Goal: Task Accomplishment & Management: Use online tool/utility

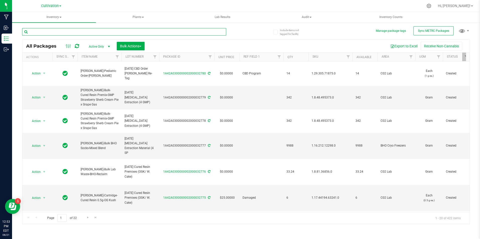
click at [42, 34] on input "text" at bounding box center [124, 32] width 204 height 8
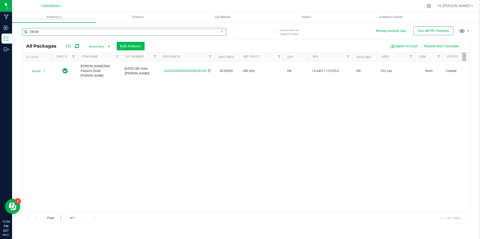
type input "28338"
click at [143, 45] on button "Bulk Actions" at bounding box center [131, 46] width 28 height 9
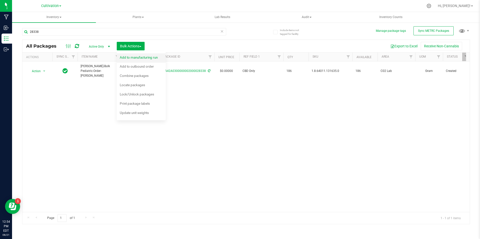
click at [125, 59] on span "Add to manufacturing run" at bounding box center [139, 57] width 38 height 4
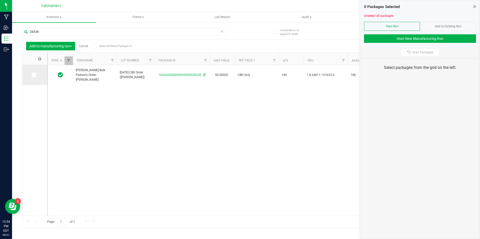
click at [34, 77] on span at bounding box center [33, 75] width 5 height 5
click at [0, 0] on input "checkbox" at bounding box center [0, 0] width 0 height 0
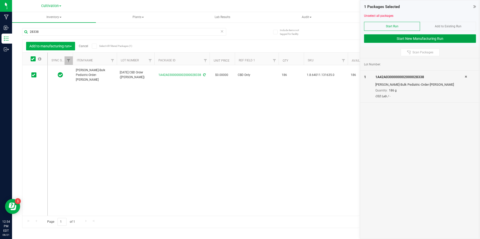
click at [418, 38] on button "Start New Manufacturing Run" at bounding box center [420, 38] width 112 height 9
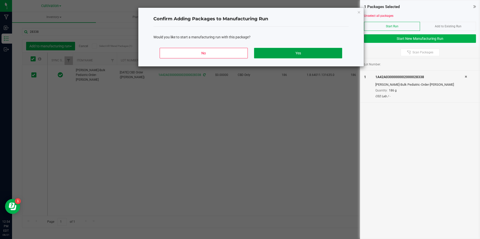
click at [285, 53] on button "Yes" at bounding box center [298, 53] width 88 height 11
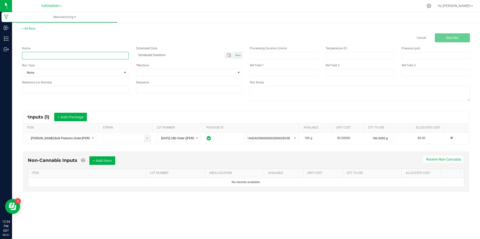
click at [52, 57] on input at bounding box center [75, 56] width 106 height 8
click at [47, 53] on input "[DATE] CBD Order ([PERSON_NAME])" at bounding box center [75, 56] width 106 height 8
type input "[DATE] CBD Order ([PERSON_NAME])"
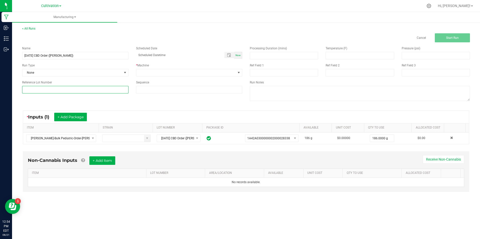
click at [73, 87] on input at bounding box center [75, 90] width 106 height 8
paste input "[DATE] CBD Order ([PERSON_NAME])"
type input "[DATE] CBD Order ([PERSON_NAME])"
click at [162, 66] on div "* Machine" at bounding box center [189, 65] width 106 height 5
click at [167, 75] on span at bounding box center [186, 72] width 100 height 7
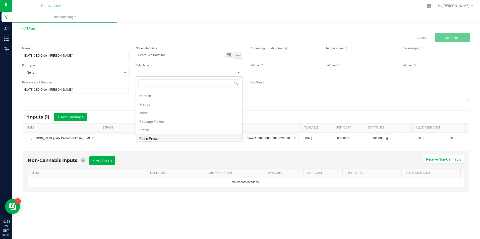
scroll to position [50, 0]
click at [170, 111] on li "Manual" at bounding box center [189, 112] width 106 height 9
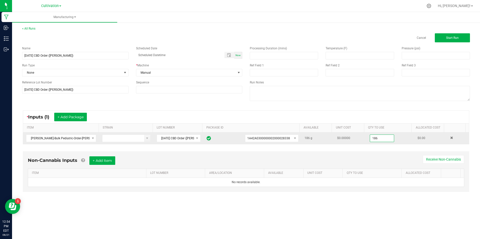
click at [376, 139] on input "186" at bounding box center [382, 138] width 24 height 7
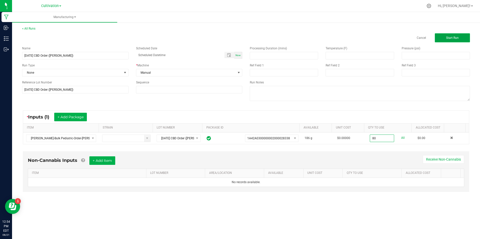
type input "80.0000 g"
click at [450, 39] on span "Start Run" at bounding box center [452, 38] width 13 height 4
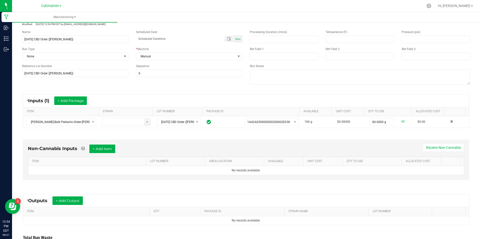
scroll to position [50, 0]
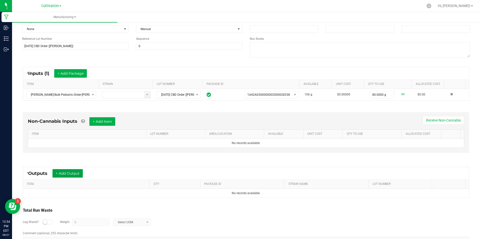
click at [78, 174] on button "+ Add Output" at bounding box center [67, 173] width 30 height 9
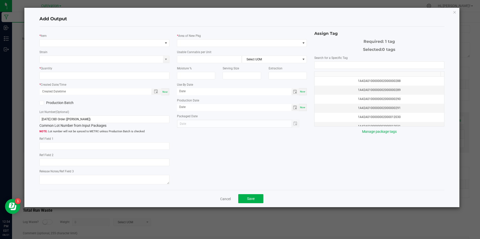
type input "CBD Only"
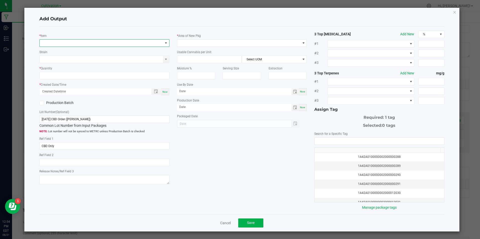
click at [91, 41] on span "NO DATA FOUND" at bounding box center [101, 43] width 123 height 7
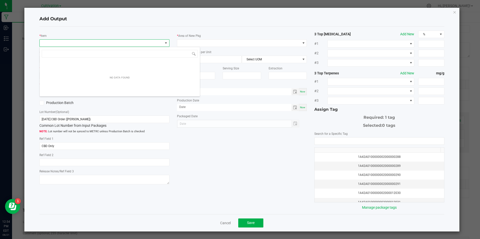
scroll to position [8, 129]
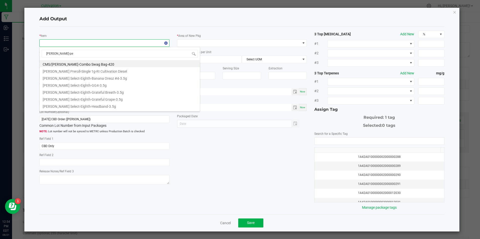
type input "[PERSON_NAME]-ped"
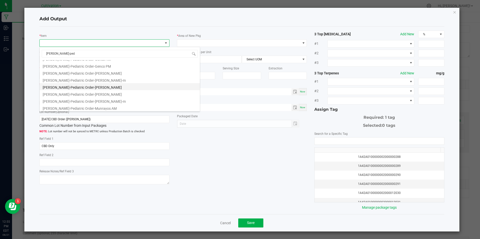
click at [111, 86] on li "[PERSON_NAME]-Pediatric Order-[PERSON_NAME]" at bounding box center [120, 86] width 160 height 7
type input "0 ea"
type input "0.195"
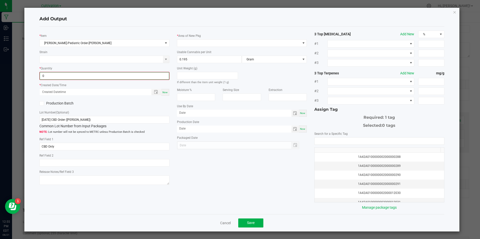
click at [114, 76] on input "0" at bounding box center [104, 76] width 129 height 7
type input "17 ea"
click at [166, 93] on span "Now" at bounding box center [164, 92] width 5 height 3
type input "[DATE] 12:55 PM"
type input "[DATE]"
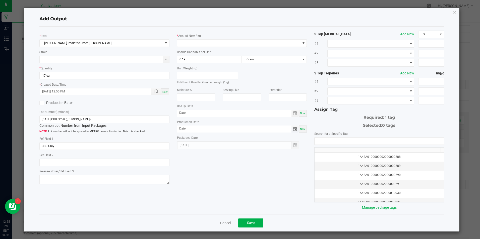
click at [293, 129] on span "Toggle calendar" at bounding box center [295, 129] width 4 height 4
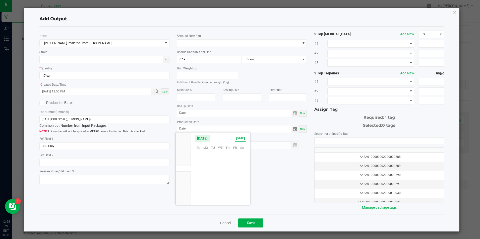
scroll to position [81346, 0]
click at [187, 138] on li "Mar" at bounding box center [183, 139] width 15 height 6
click at [207, 163] on span "3" at bounding box center [205, 163] width 7 height 8
type input "[DATE]"
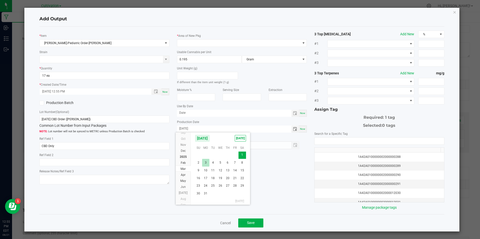
click at [207, 163] on div "* Item [PERSON_NAME]-Pediatric Order-Kibbe Strain * Quantity 17 ea * Created Da…" at bounding box center [242, 121] width 412 height 180
click at [294, 111] on span "Toggle calendar" at bounding box center [294, 113] width 7 height 7
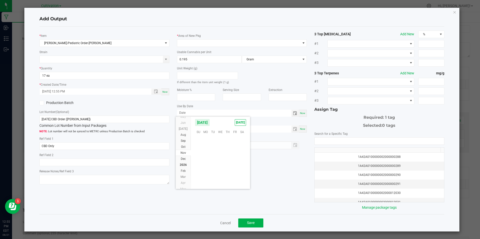
scroll to position [81571, 0]
click at [188, 169] on li "Mar" at bounding box center [183, 170] width 15 height 6
click at [215, 137] on span "3" at bounding box center [212, 139] width 7 height 8
type input "[DATE]"
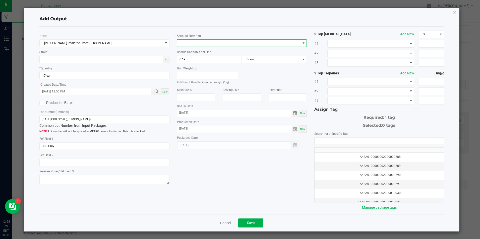
click at [229, 42] on span at bounding box center [238, 43] width 123 height 7
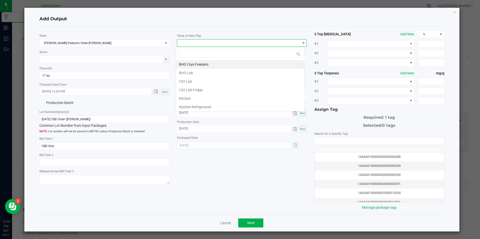
scroll to position [8, 129]
click at [224, 82] on li "C02 Lab" at bounding box center [240, 81] width 128 height 9
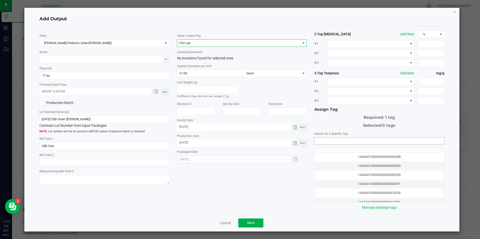
click at [335, 139] on input "NO DATA FOUND" at bounding box center [378, 141] width 129 height 7
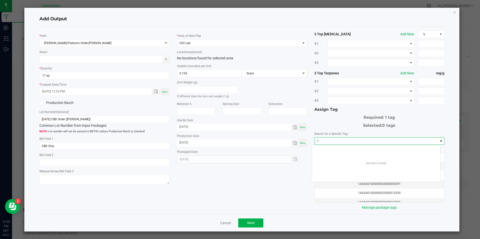
scroll to position [7, 128]
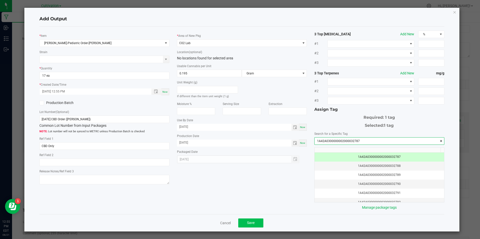
type input "1A42A0300000002000032787"
click at [253, 222] on button "Save" at bounding box center [250, 223] width 25 height 9
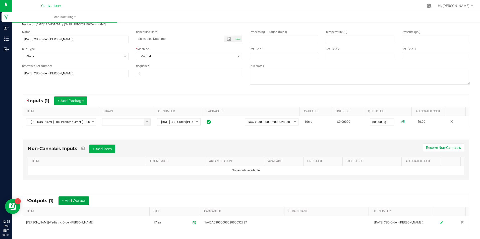
scroll to position [0, 0]
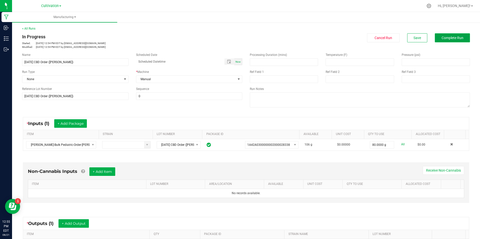
click at [441, 37] on span "Complete Run" at bounding box center [452, 38] width 22 height 4
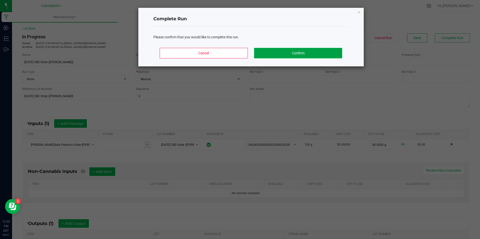
click at [334, 54] on button "Confirm" at bounding box center [298, 53] width 88 height 11
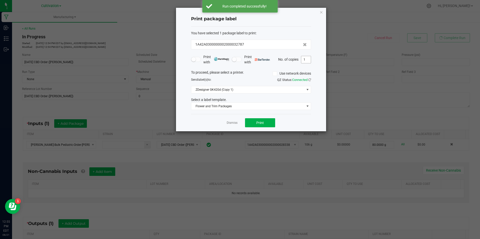
click at [306, 58] on input "1" at bounding box center [306, 59] width 10 height 7
type input "6"
type input "3"
click at [268, 124] on button "Print" at bounding box center [260, 122] width 30 height 9
click at [234, 123] on link "Dismiss" at bounding box center [232, 123] width 11 height 4
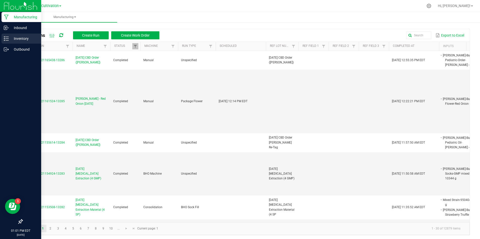
click at [9, 43] on div "Inventory" at bounding box center [22, 39] width 40 height 10
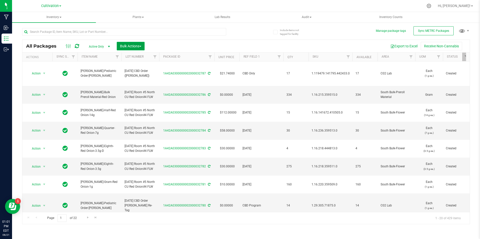
click at [142, 44] on button "Bulk Actions" at bounding box center [131, 46] width 28 height 9
click at [142, 87] on span "Locate packages" at bounding box center [132, 85] width 25 height 4
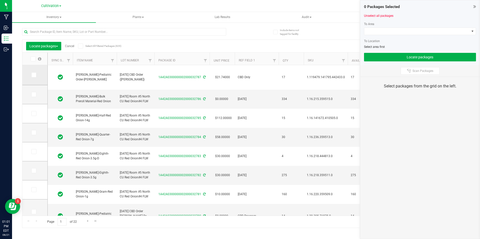
click at [34, 75] on icon at bounding box center [33, 75] width 3 height 0
click at [0, 0] on input "checkbox" at bounding box center [0, 0] width 0 height 0
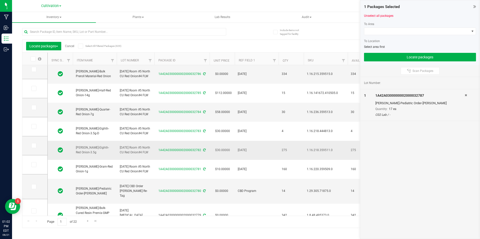
scroll to position [50, 0]
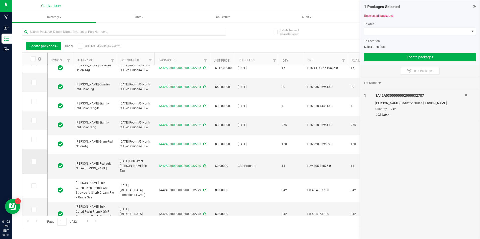
click at [32, 162] on icon at bounding box center [33, 162] width 3 height 0
click at [0, 0] on input "checkbox" at bounding box center [0, 0] width 0 height 0
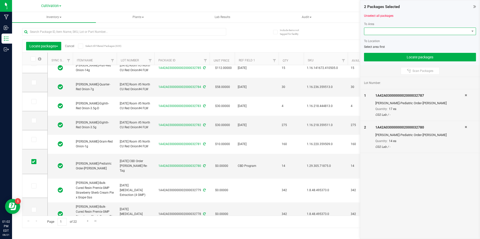
click at [427, 32] on span at bounding box center [416, 31] width 105 height 7
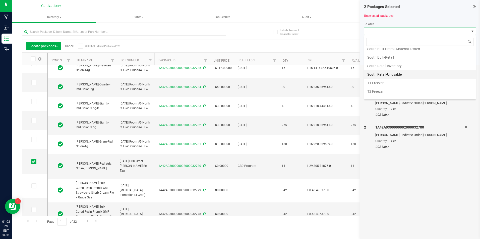
scroll to position [226, 0]
click at [421, 57] on li "South Bulk-Retail" at bounding box center [419, 57] width 111 height 9
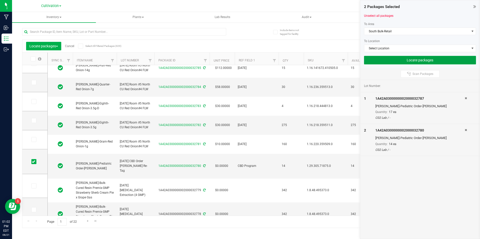
click at [421, 57] on button "Locate packages" at bounding box center [420, 60] width 112 height 9
